Goal: Information Seeking & Learning: Learn about a topic

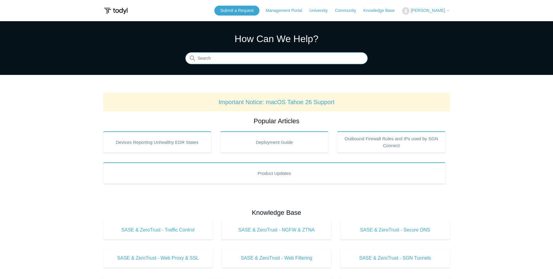
click at [253, 64] on input "Search" at bounding box center [276, 59] width 182 height 12
type input "ssl"
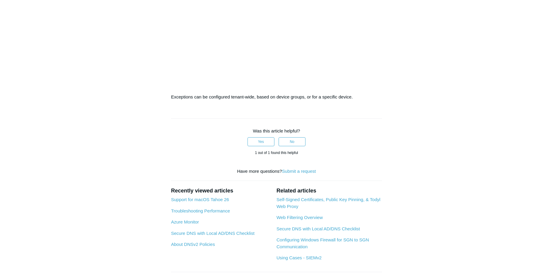
scroll to position [1085, 0]
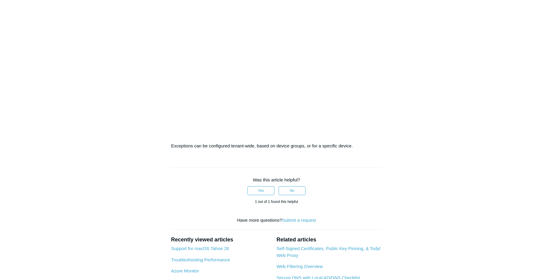
scroll to position [785, 0]
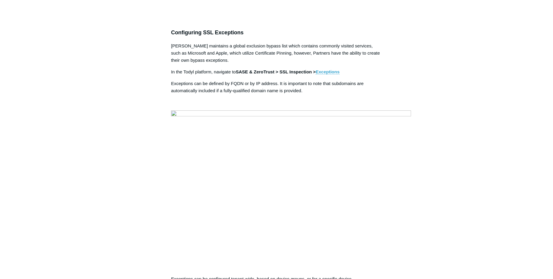
drag, startPoint x: 26, startPoint y: 100, endPoint x: 26, endPoint y: 104, distance: 3.9
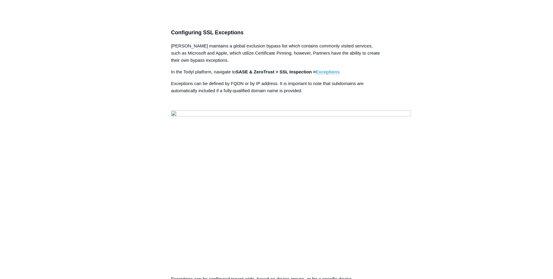
click at [372, 182] on img at bounding box center [291, 185] width 240 height 149
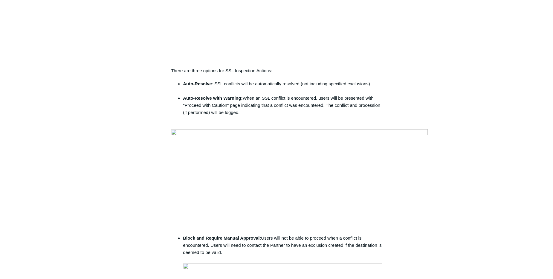
scroll to position [246, 0]
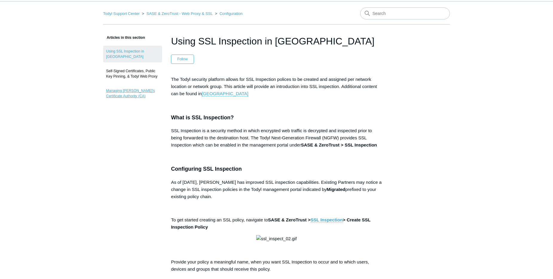
scroll to position [0, 0]
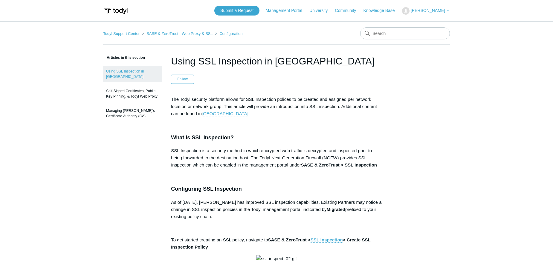
click at [277, 177] on p at bounding box center [276, 176] width 211 height 7
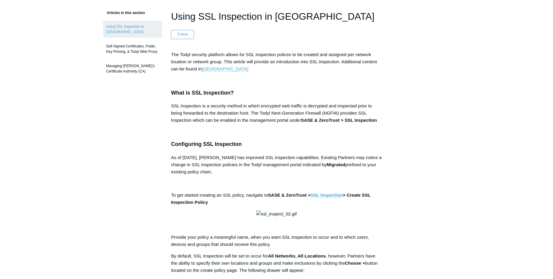
scroll to position [122, 0]
